Goal: Task Accomplishment & Management: Use online tool/utility

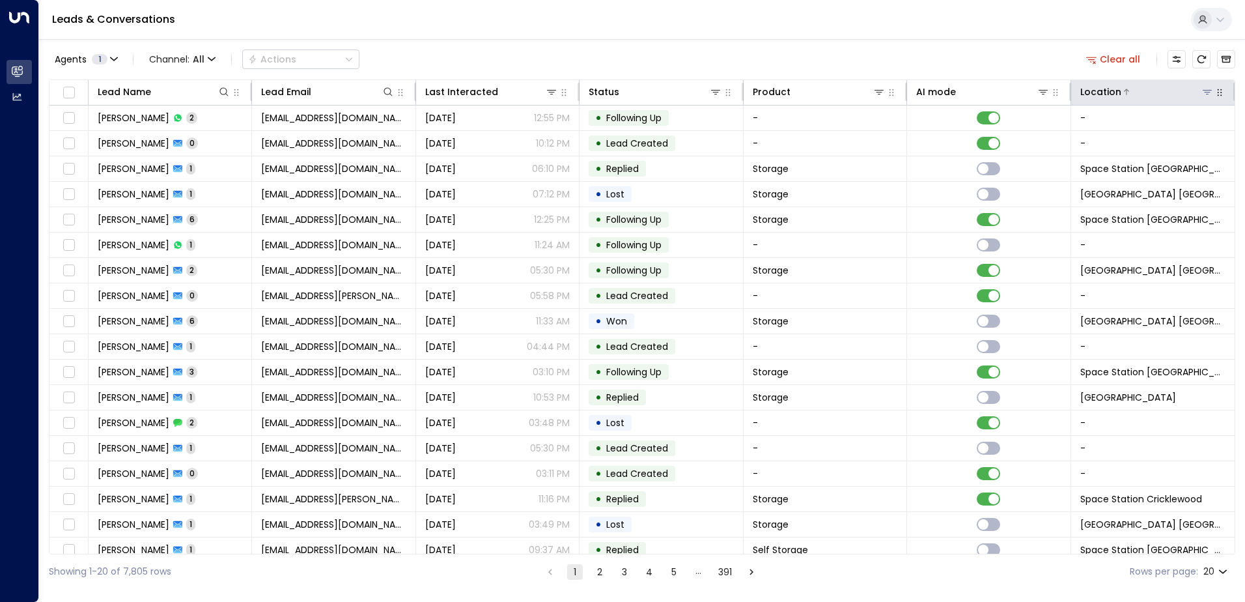
click at [1202, 90] on icon at bounding box center [1207, 92] width 10 height 10
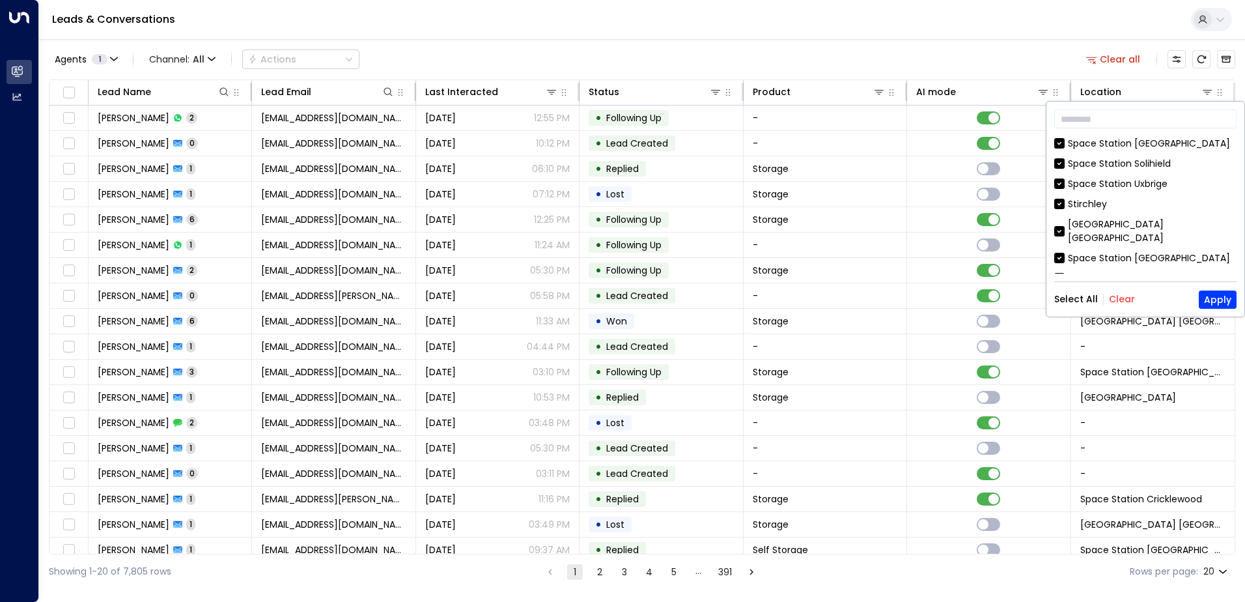
click at [1116, 290] on div "Select All Clear Apply" at bounding box center [1145, 299] width 182 height 18
click at [1117, 299] on button "Clear" at bounding box center [1122, 299] width 26 height 10
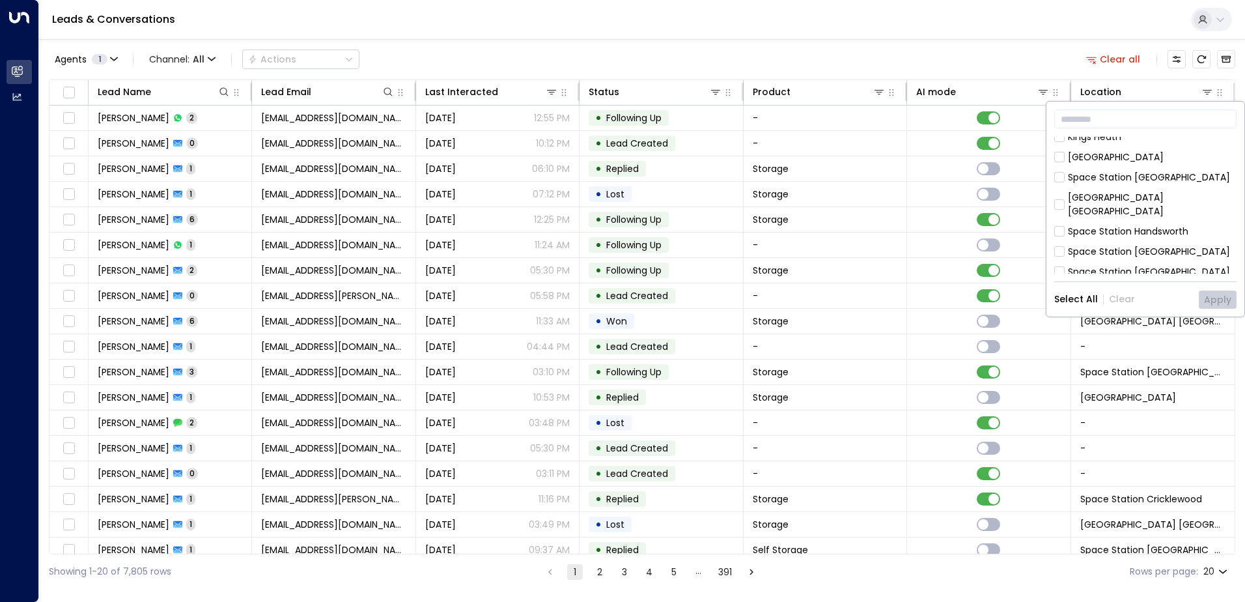
scroll to position [260, 0]
click at [1067, 220] on div "Space Station [GEOGRAPHIC_DATA]" at bounding box center [1145, 227] width 182 height 14
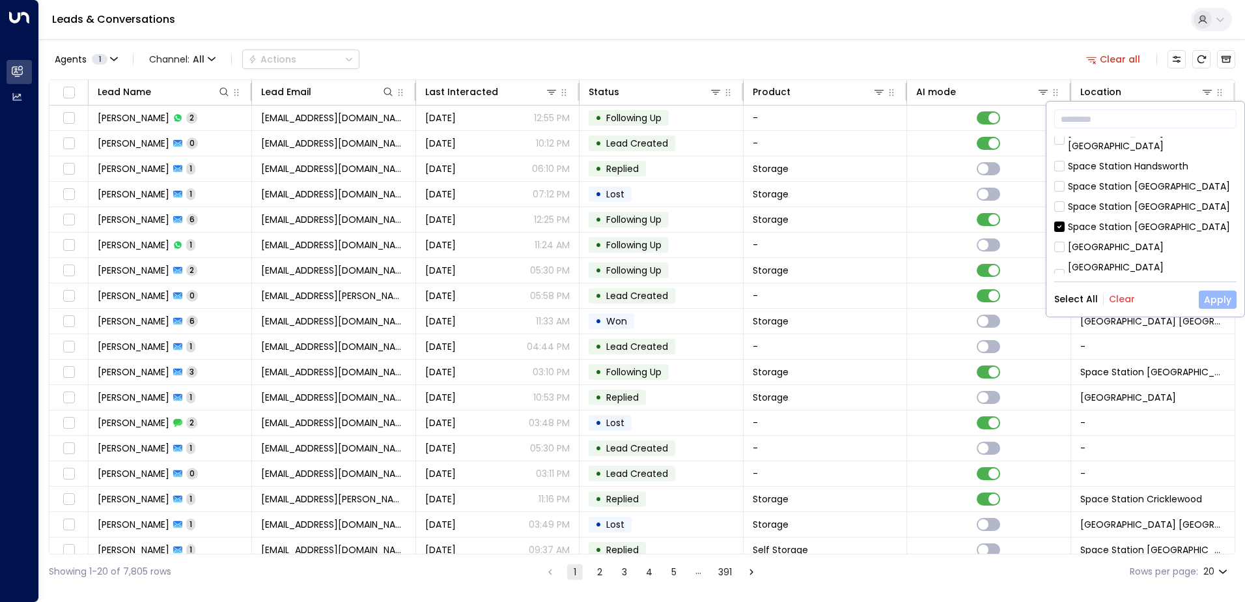
click at [1216, 305] on button "Apply" at bounding box center [1218, 299] width 38 height 18
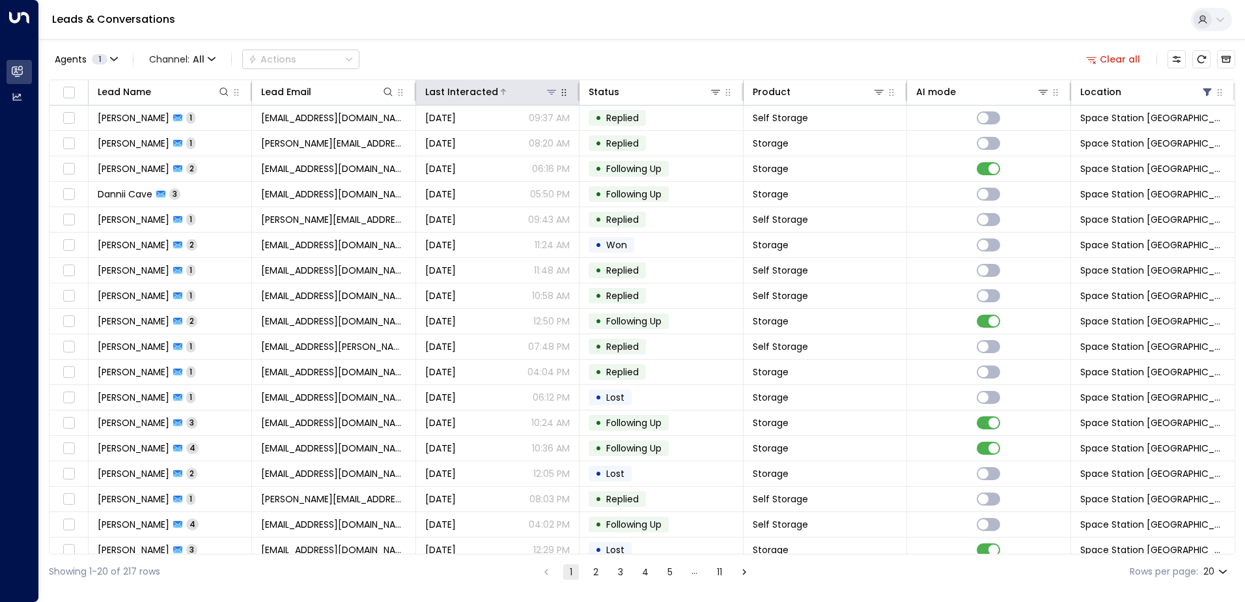
click at [502, 88] on div at bounding box center [528, 91] width 60 height 13
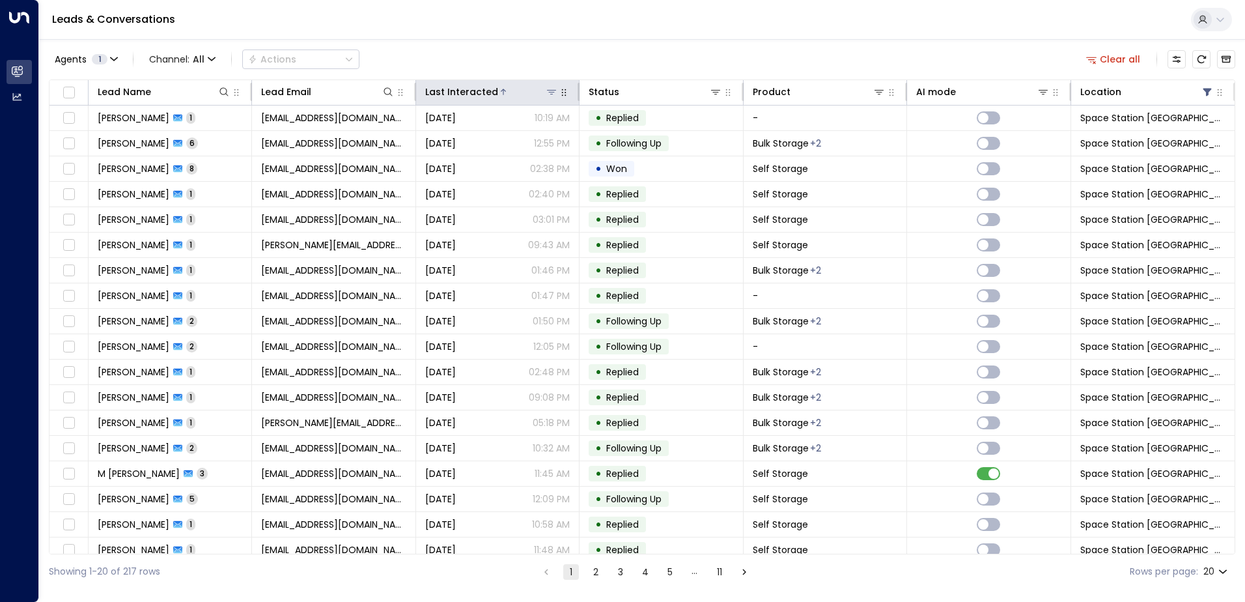
click at [502, 88] on div at bounding box center [528, 91] width 60 height 13
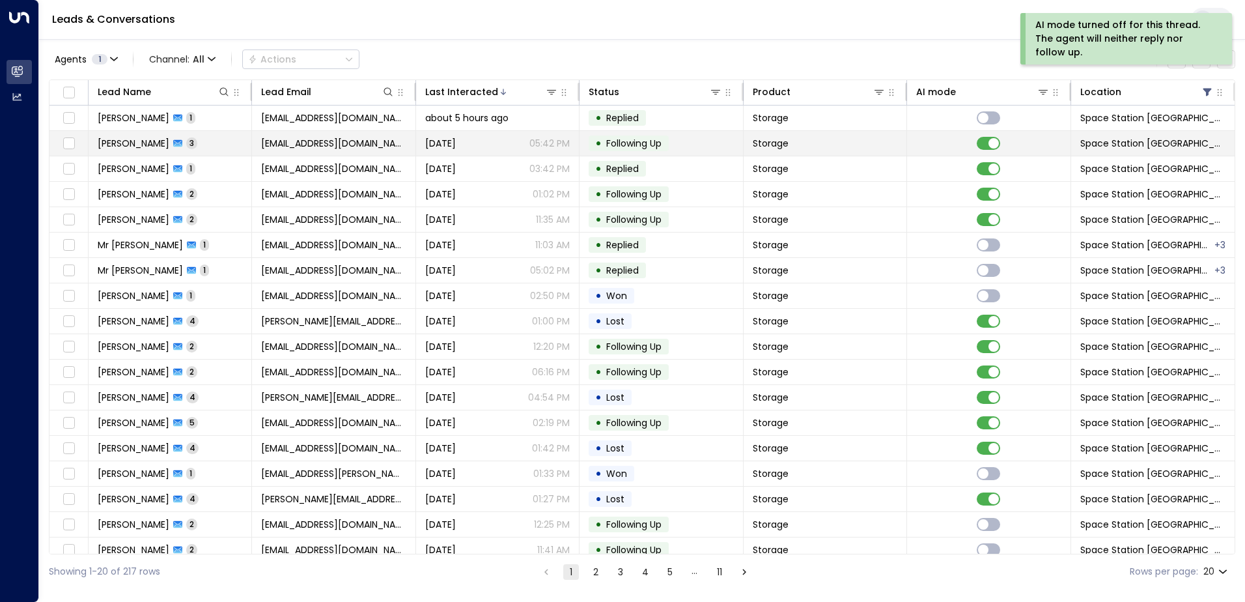
click at [494, 145] on div "[DATE] 05:42 PM" at bounding box center [497, 143] width 145 height 13
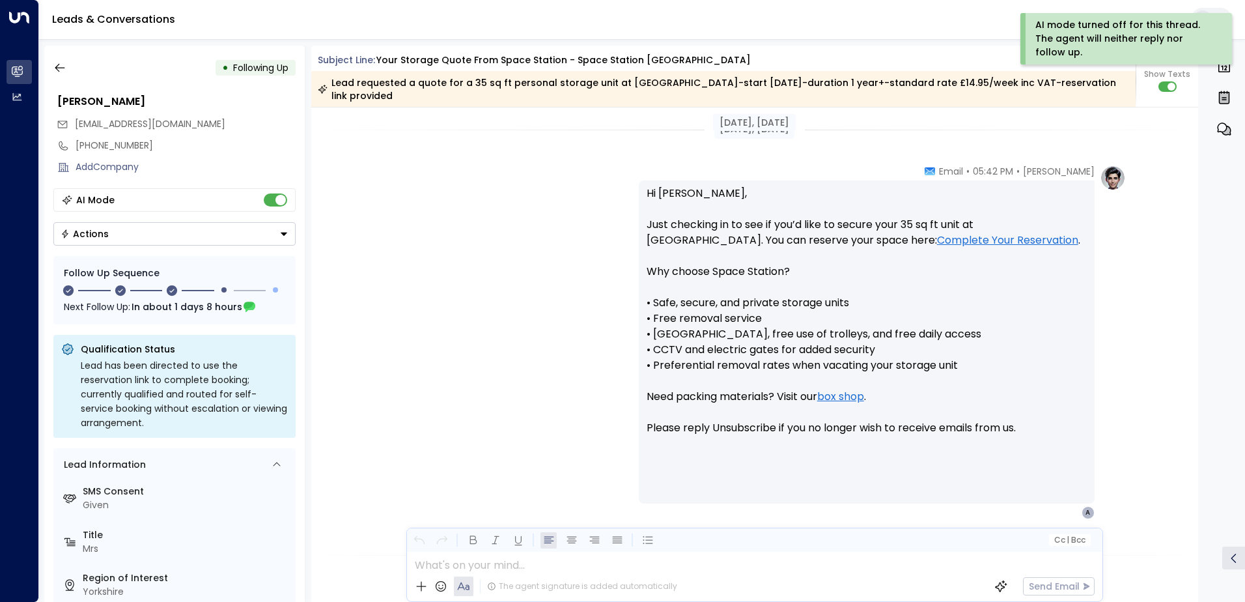
scroll to position [796, 0]
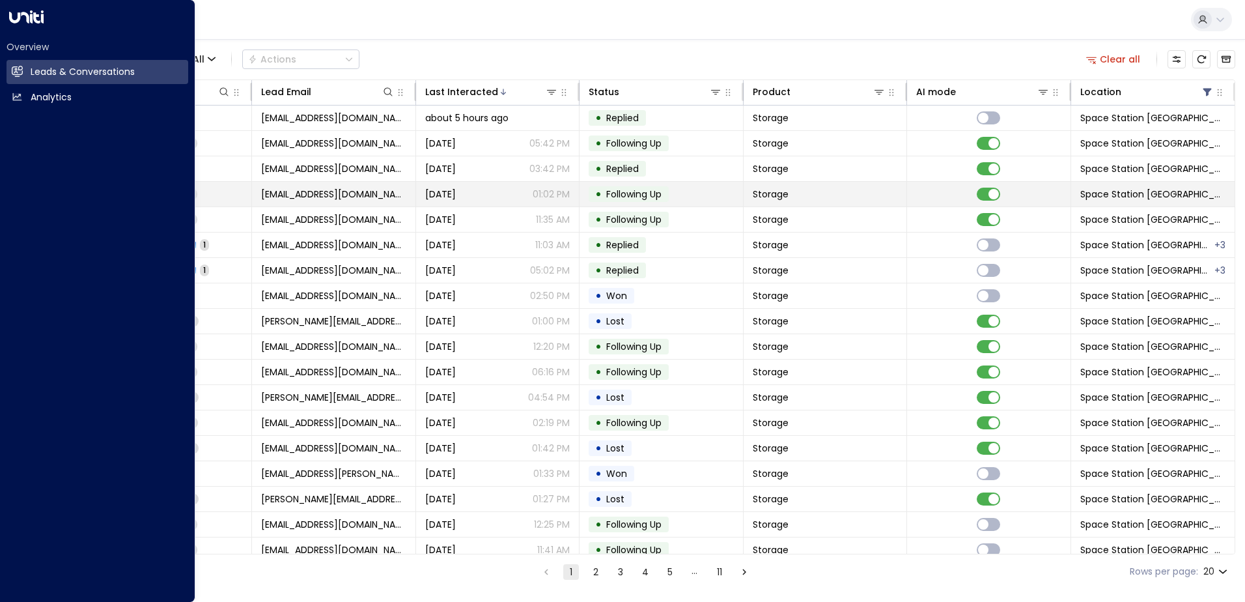
click at [605, 186] on td "• Following Up" at bounding box center [661, 194] width 163 height 25
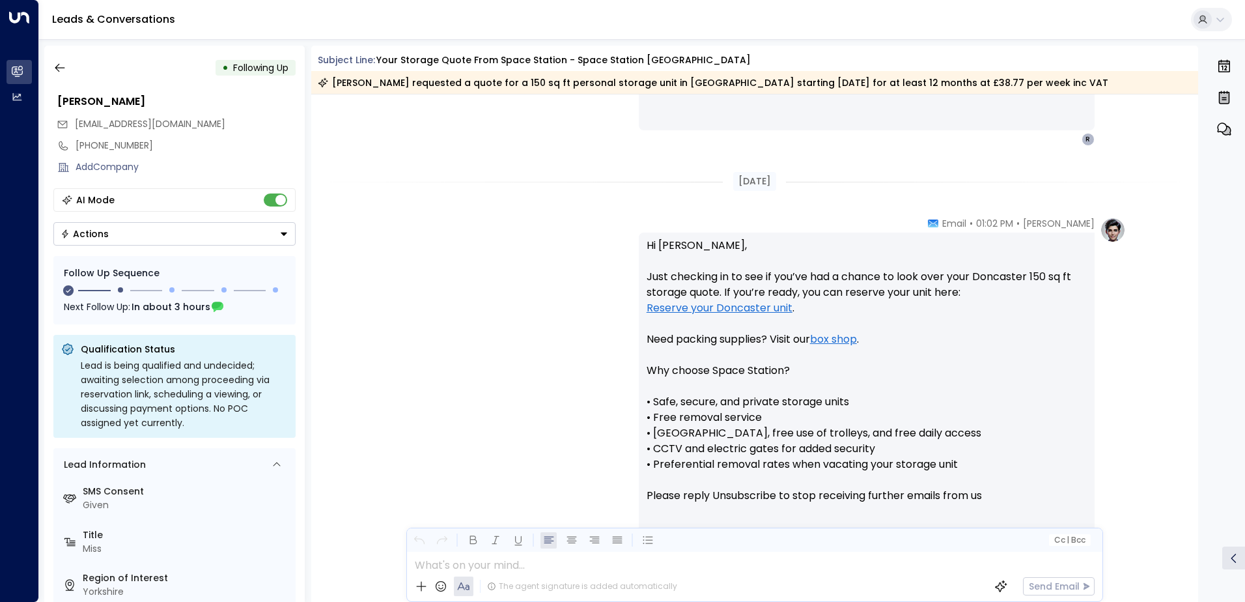
scroll to position [720, 0]
